Goal: Information Seeking & Learning: Learn about a topic

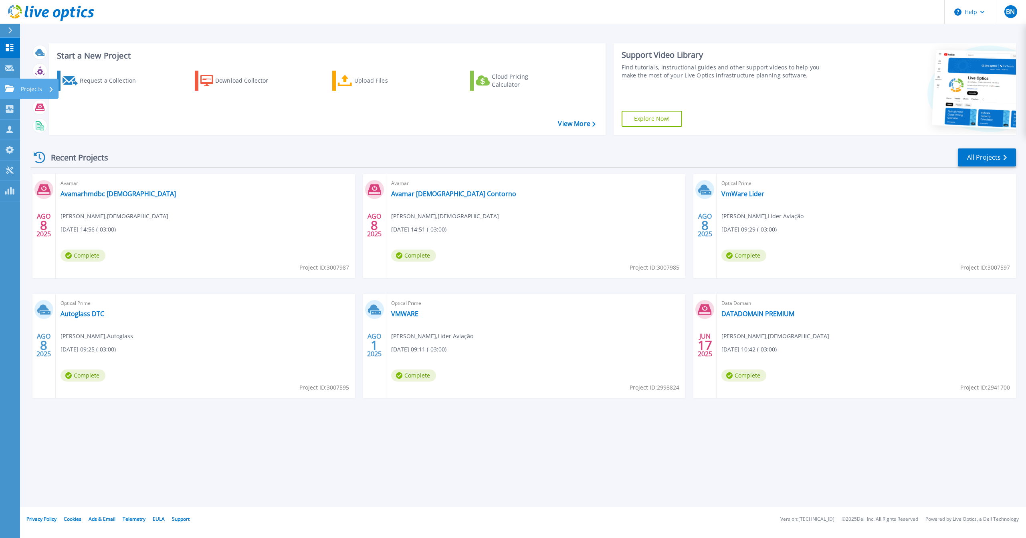
click at [6, 93] on link "Projects Projects" at bounding box center [10, 89] width 20 height 20
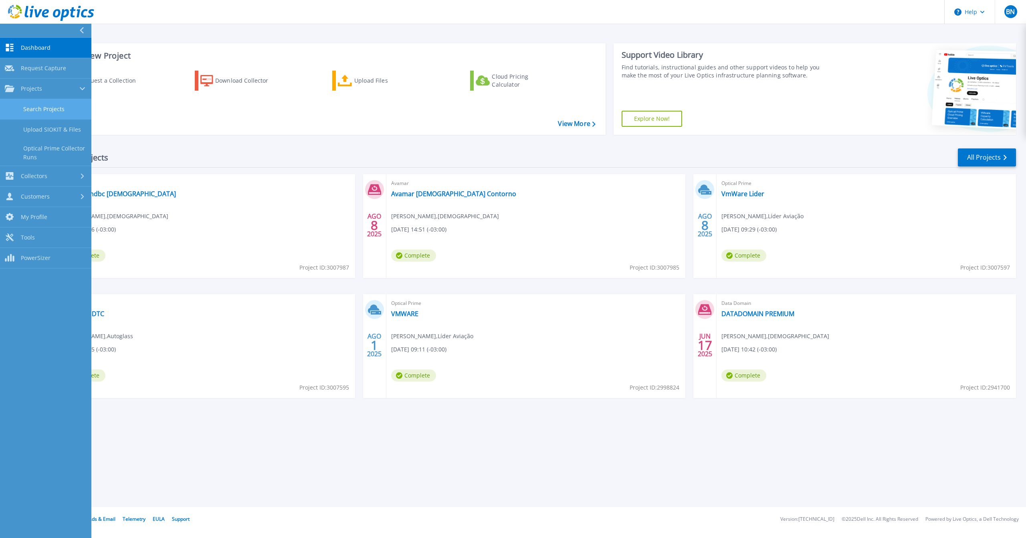
click at [31, 103] on link "Search Projects" at bounding box center [45, 109] width 91 height 20
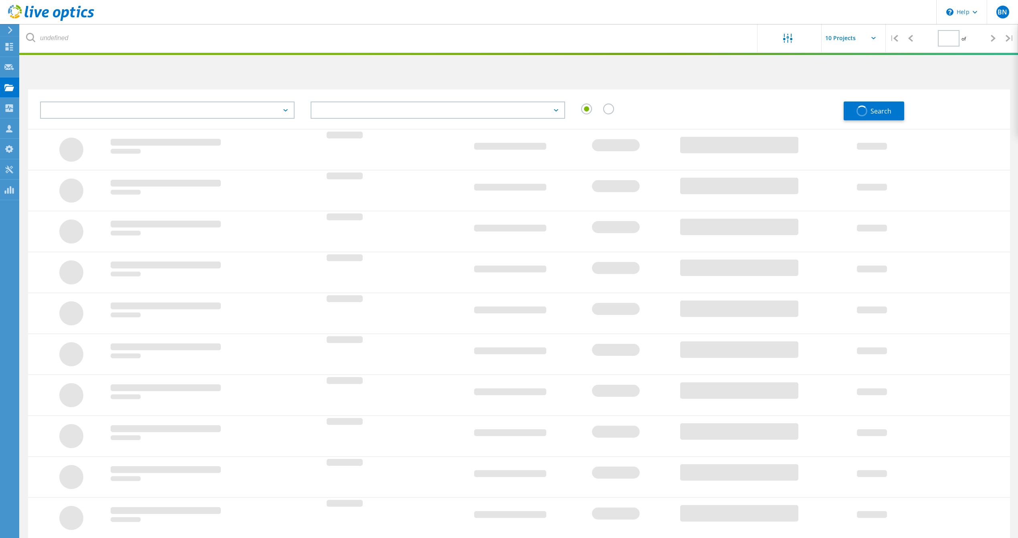
type input "1"
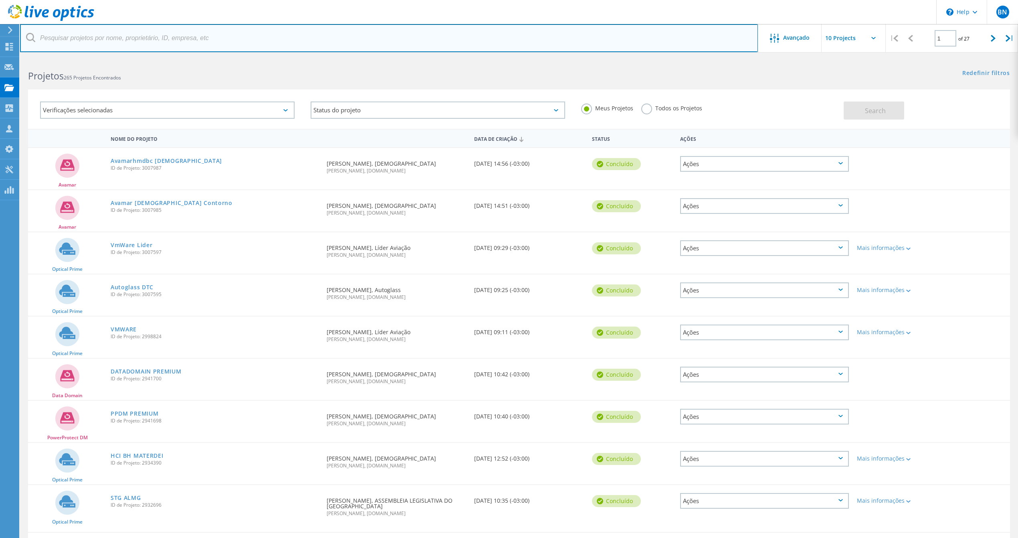
click at [116, 40] on input "text" at bounding box center [389, 38] width 738 height 28
type input "materdei"
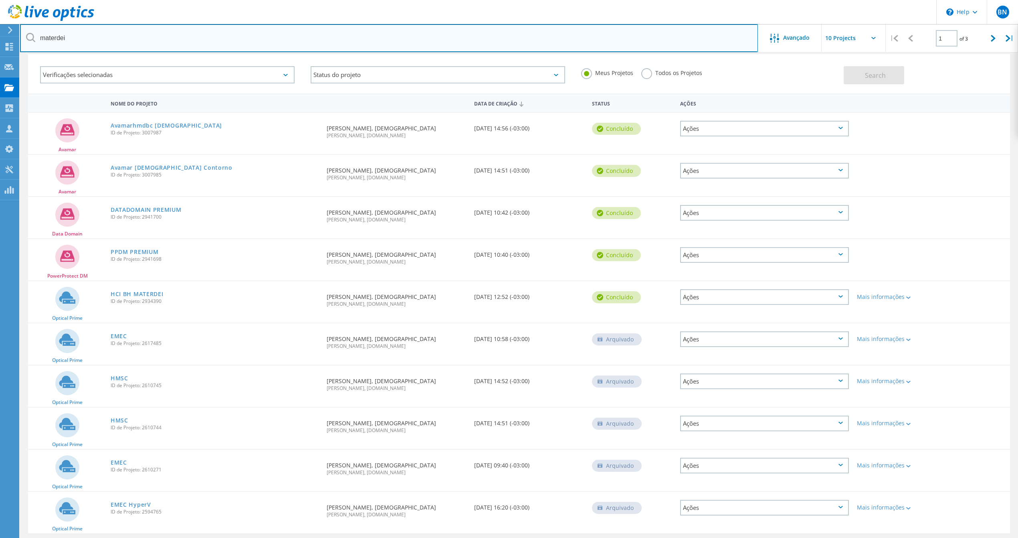
scroll to position [53, 0]
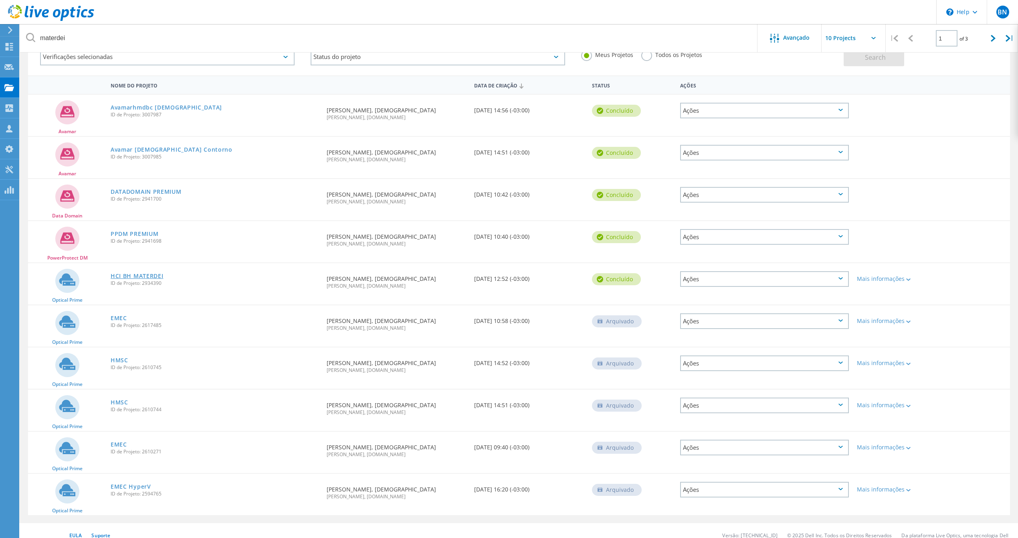
click at [140, 274] on link "HCI BH MATERDEI" at bounding box center [137, 276] width 53 height 6
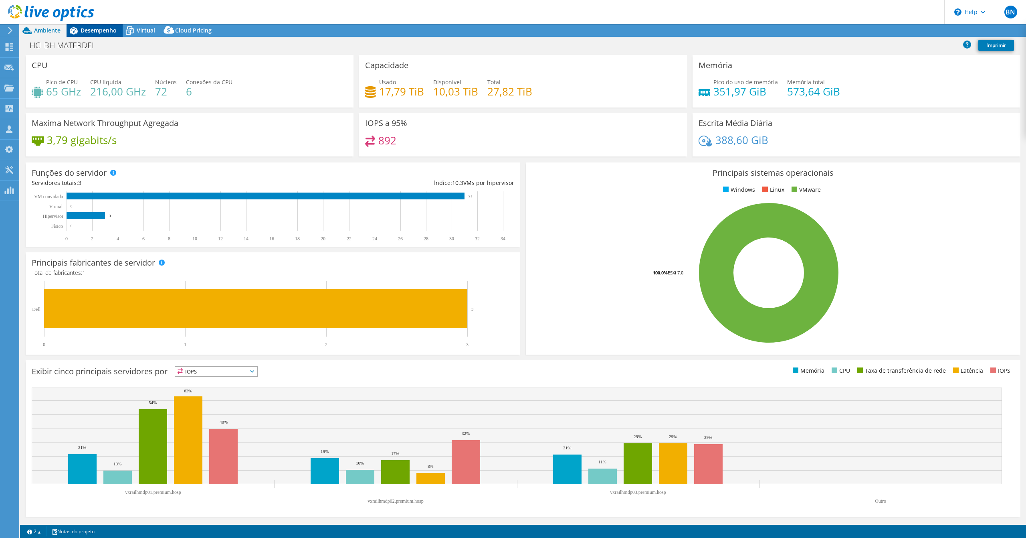
click at [95, 29] on span "Desempenho" at bounding box center [99, 30] width 36 height 8
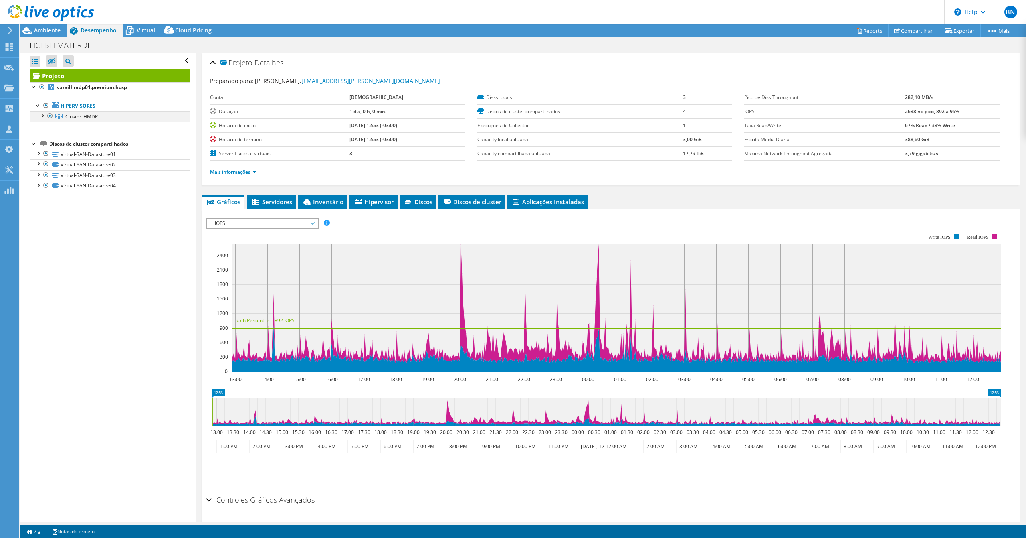
click at [42, 114] on div at bounding box center [42, 115] width 8 height 8
click at [41, 26] on div at bounding box center [47, 13] width 94 height 27
click at [41, 30] on span "Ambiente" at bounding box center [47, 30] width 26 height 8
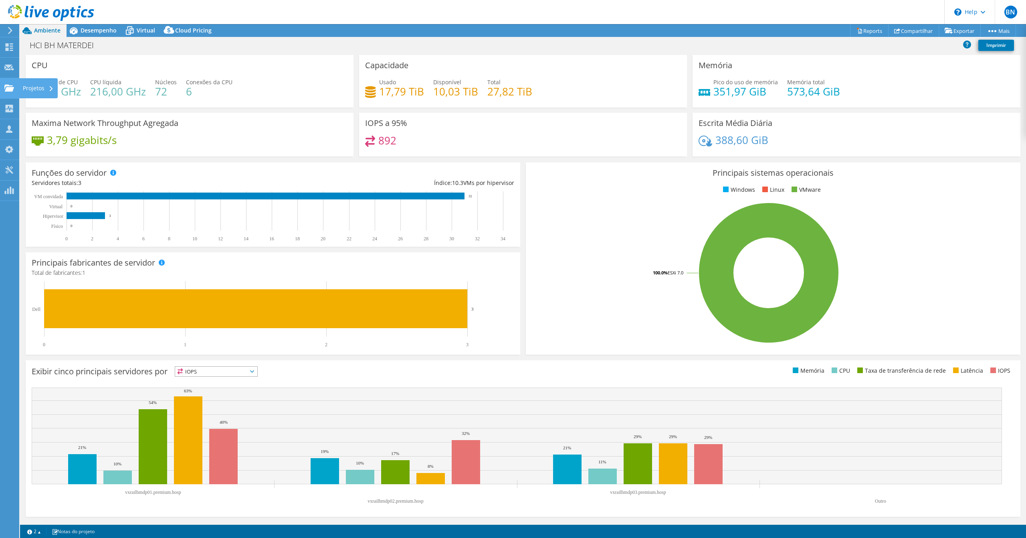
click at [13, 92] on div at bounding box center [9, 89] width 10 height 9
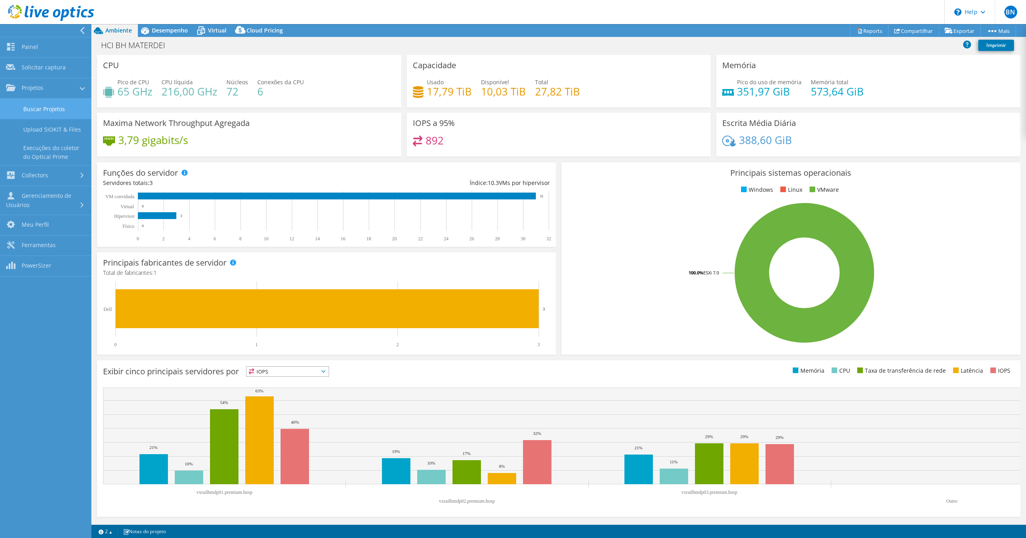
click at [43, 111] on link "Buscar Projetos" at bounding box center [45, 109] width 91 height 20
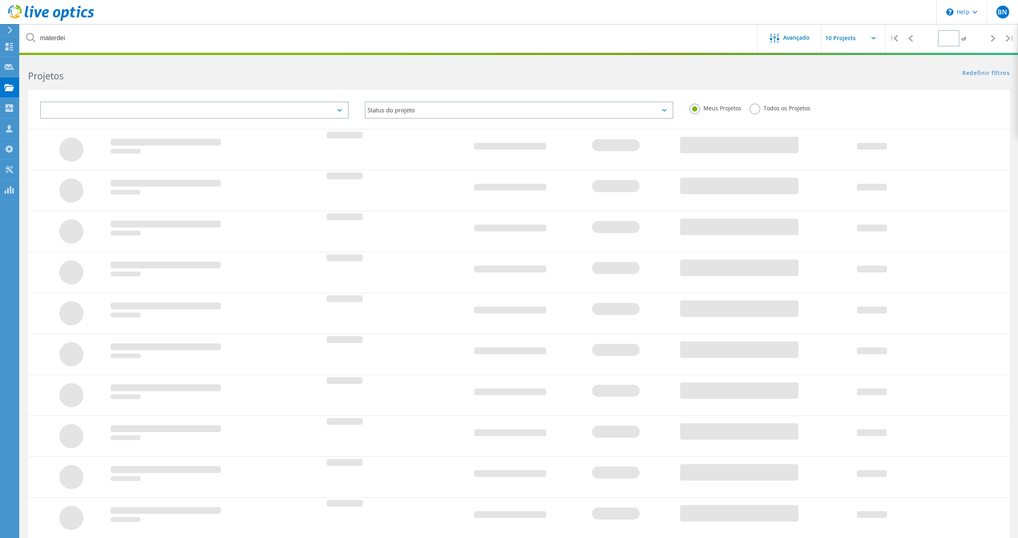
type input "1"
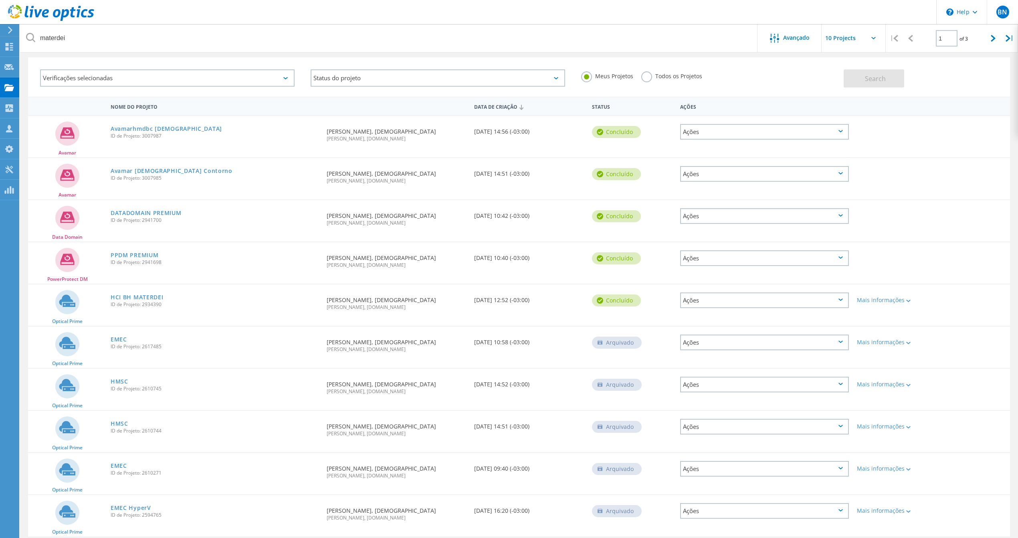
scroll to position [59, 0]
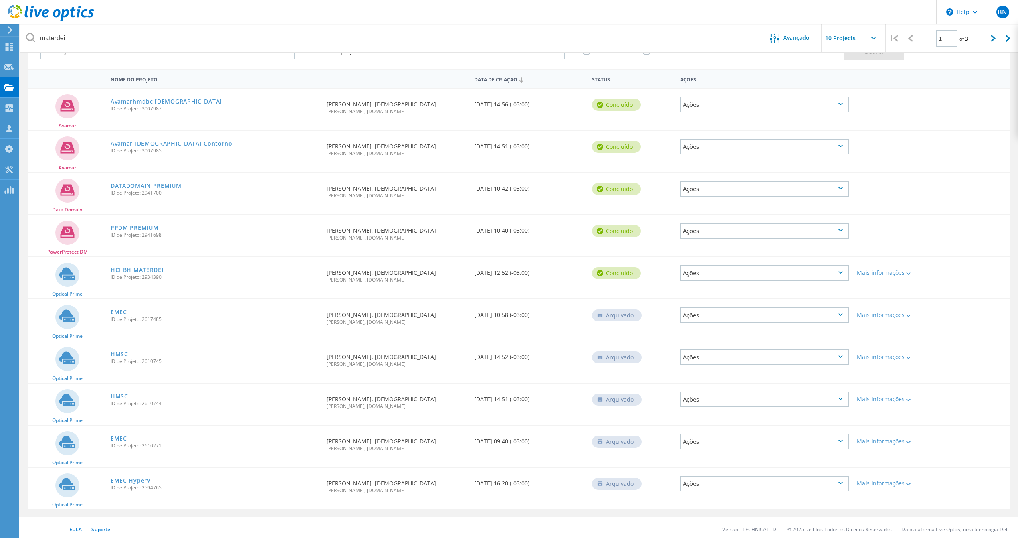
click at [119, 396] on link "HMSC" at bounding box center [120, 396] width 18 height 6
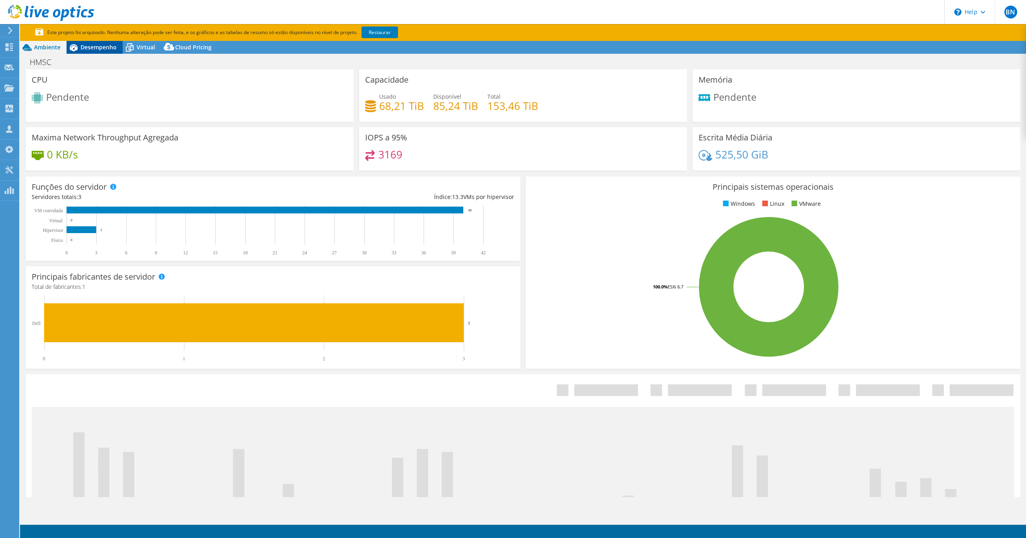
click at [91, 44] on span "Desempenho" at bounding box center [99, 47] width 36 height 8
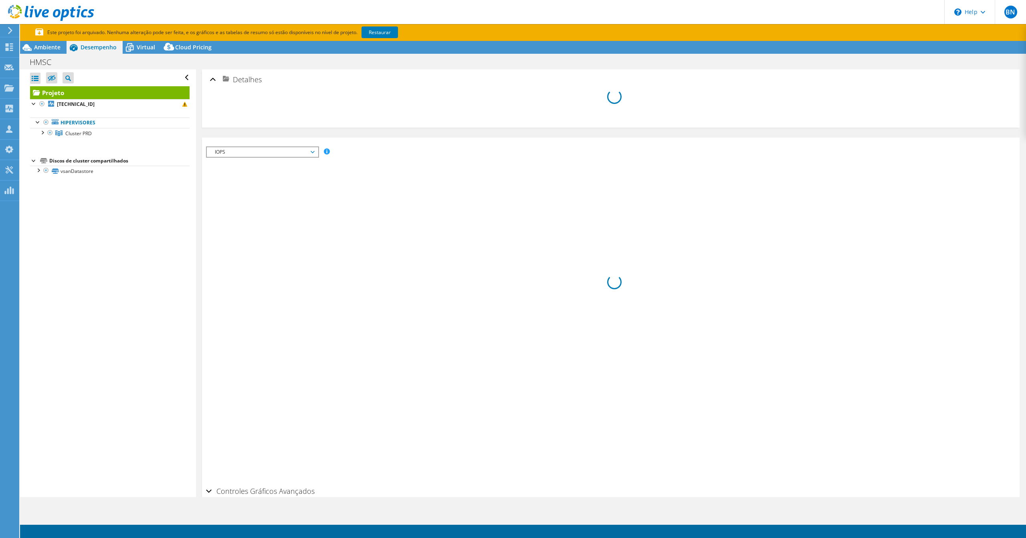
select select "USD"
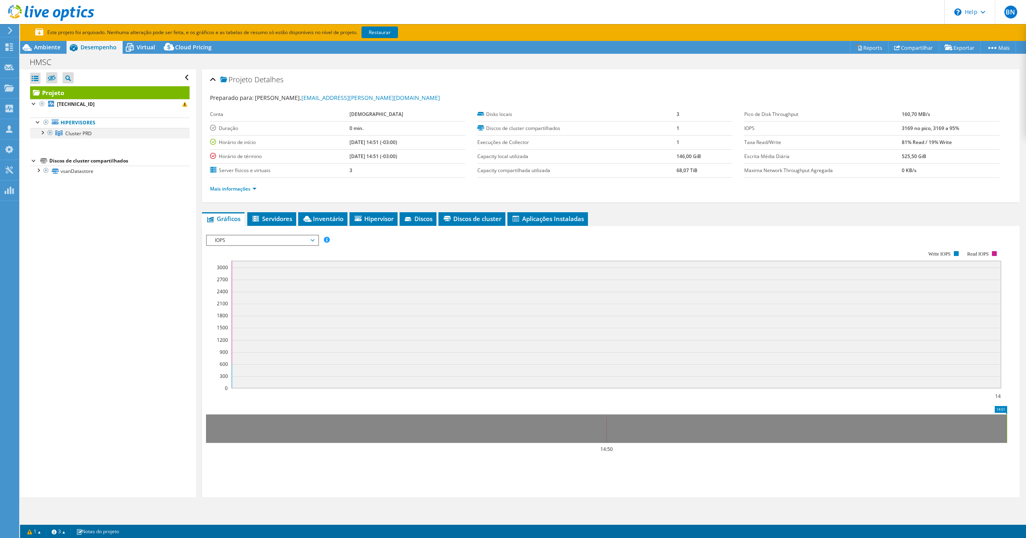
click at [42, 134] on div at bounding box center [42, 132] width 8 height 8
click at [46, 144] on div at bounding box center [46, 142] width 8 height 8
click at [47, 185] on div at bounding box center [46, 184] width 8 height 8
click at [47, 230] on div at bounding box center [46, 226] width 8 height 8
